Goal: Obtain resource: Obtain resource

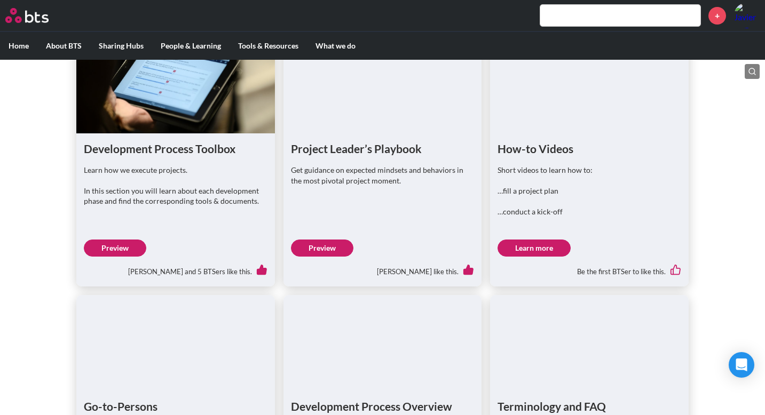
scroll to position [662, 0]
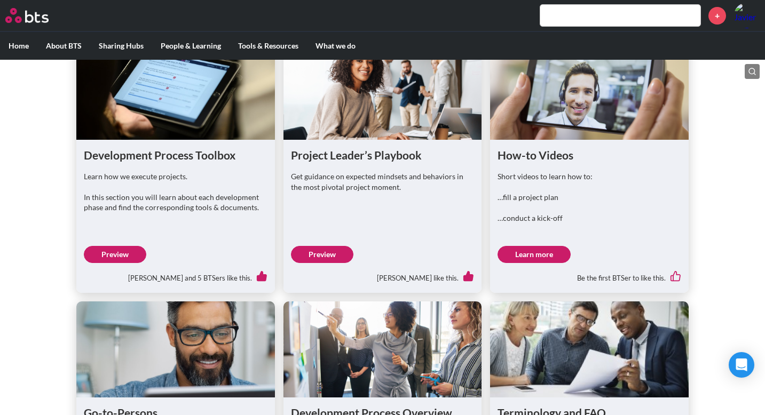
click at [111, 263] on link "Preview" at bounding box center [115, 254] width 62 height 17
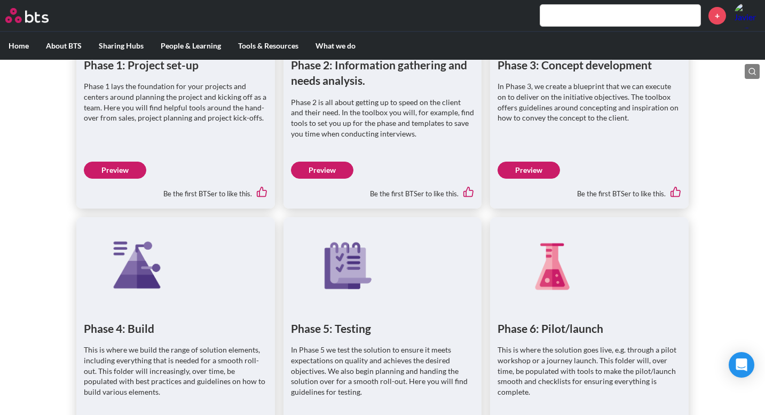
scroll to position [665, 0]
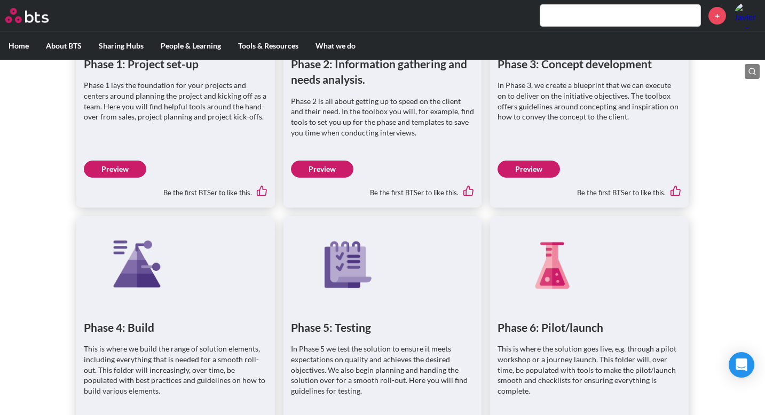
click at [317, 163] on link "Preview" at bounding box center [322, 169] width 62 height 17
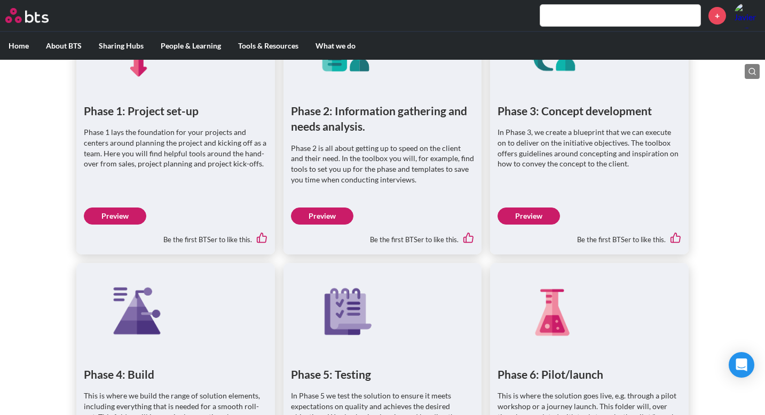
scroll to position [617, 0]
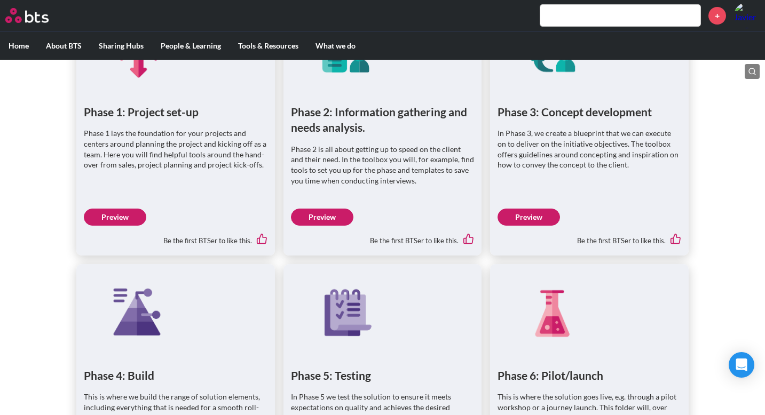
click at [546, 212] on link "Preview" at bounding box center [528, 217] width 62 height 17
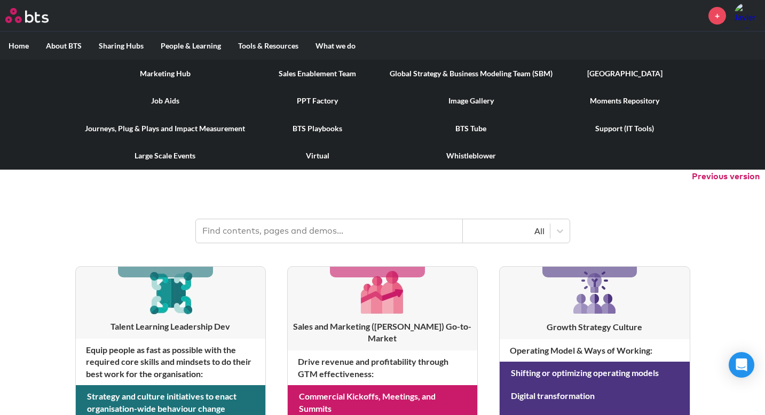
click at [161, 128] on link "Journeys, Plug & Plays and Impact Measurement" at bounding box center [164, 129] width 177 height 28
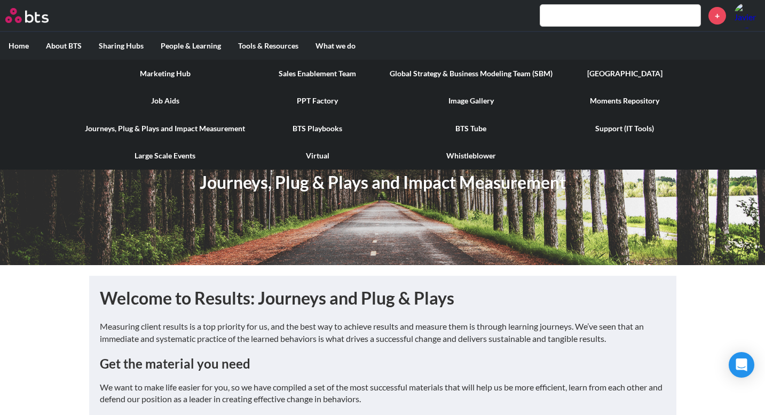
click at [168, 99] on link "Job Aids" at bounding box center [164, 101] width 177 height 28
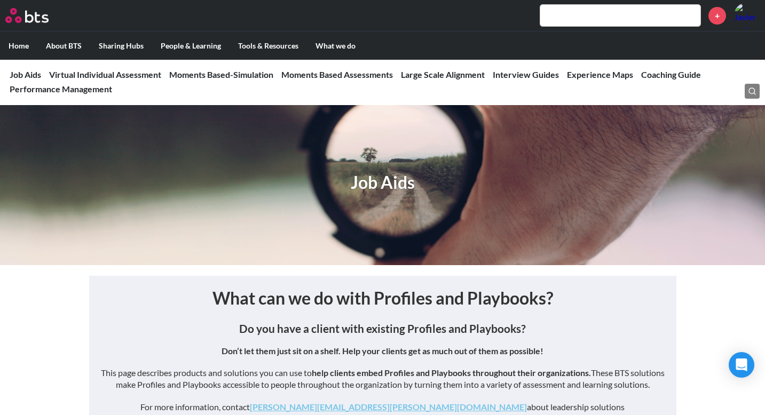
click at [565, 12] on input "text" at bounding box center [620, 15] width 160 height 21
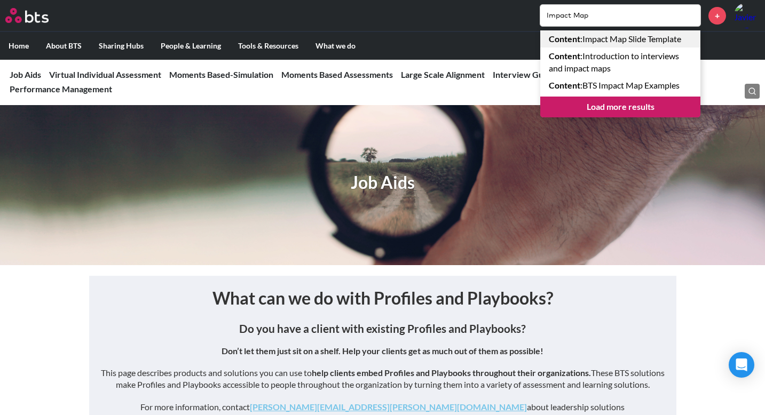
type input "Impact Map"
click at [612, 38] on link "Content : Impact Map Slide Template" at bounding box center [620, 38] width 160 height 17
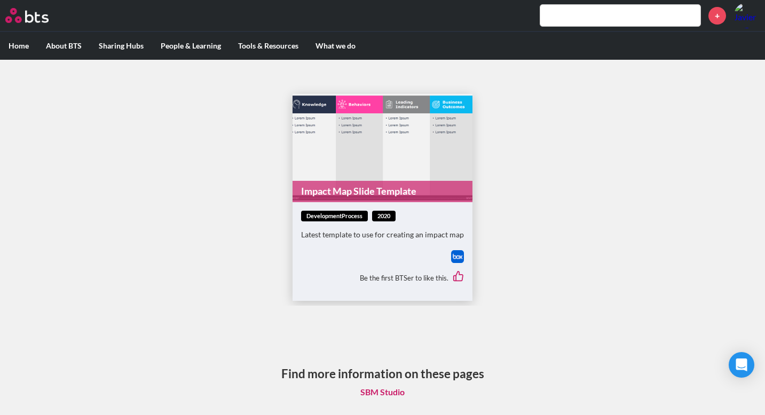
click at [357, 193] on link "Impact Map Slide Template" at bounding box center [382, 191] width 180 height 21
